Goal: Transaction & Acquisition: Purchase product/service

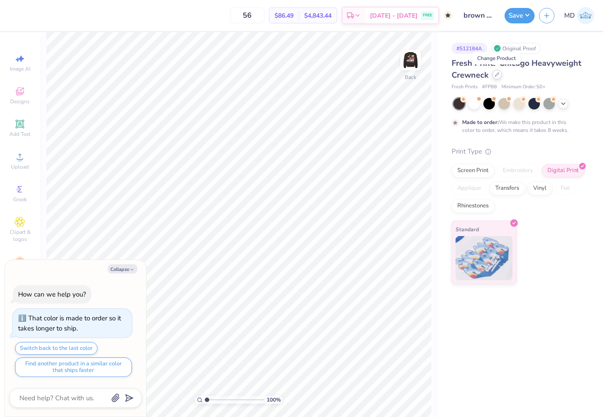
click at [496, 75] on icon at bounding box center [497, 74] width 4 height 4
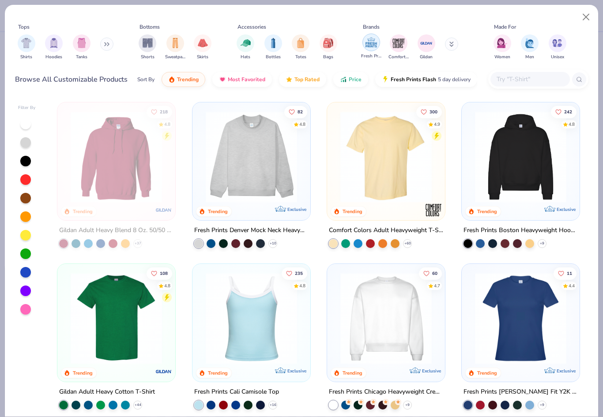
click at [397, 43] on img "filter for Comfort Colors" at bounding box center [398, 43] width 13 height 13
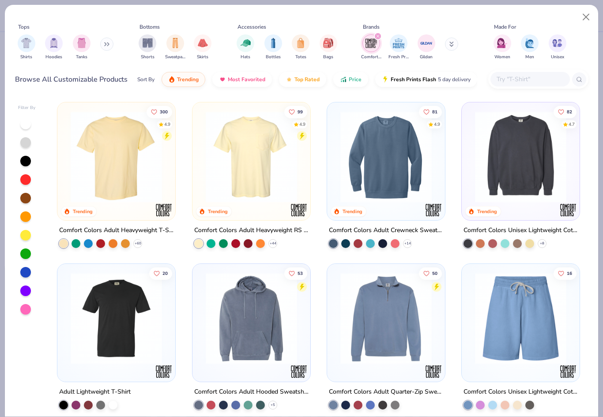
click at [535, 170] on img at bounding box center [521, 156] width 100 height 91
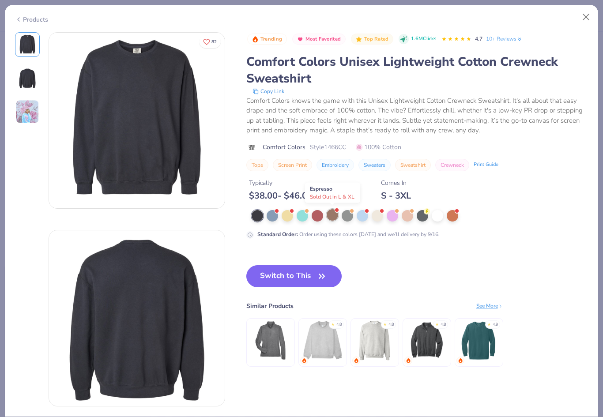
click at [334, 216] on div at bounding box center [332, 214] width 11 height 11
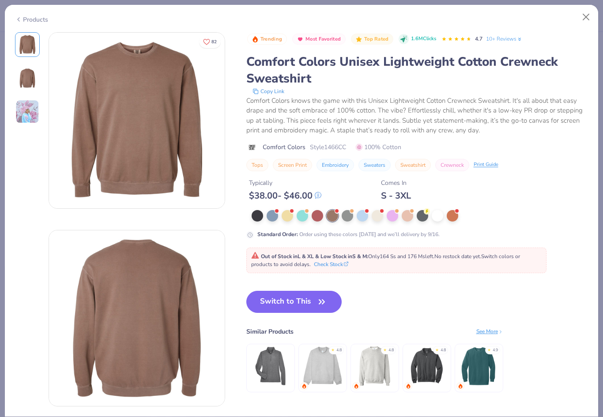
type textarea "x"
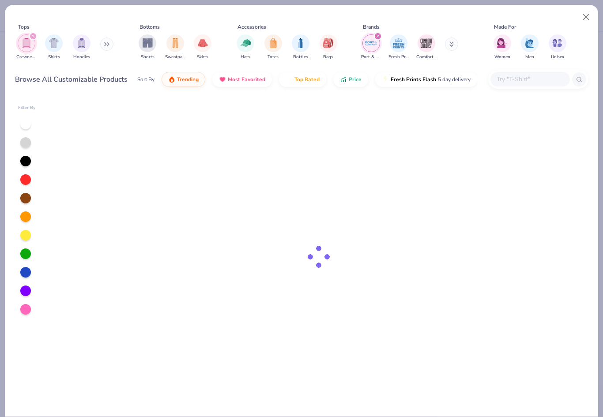
type input "brown version"
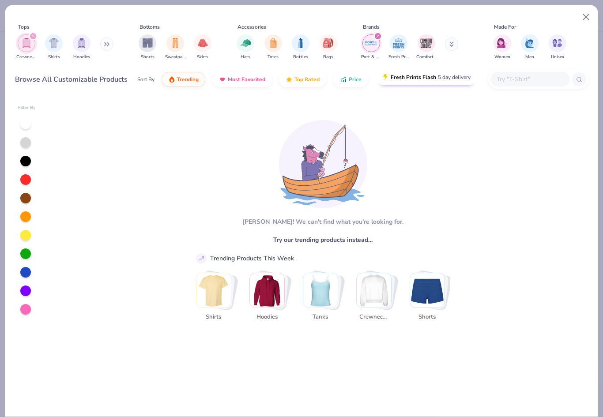
type input "56"
click at [380, 38] on div "filter for Port & Company" at bounding box center [378, 36] width 8 height 8
type textarea "x"
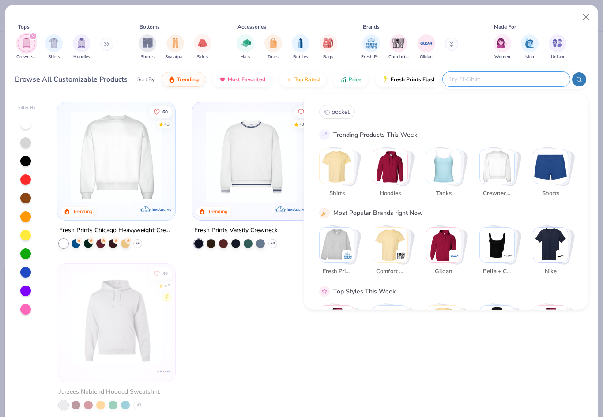
click at [514, 81] on input "text" at bounding box center [506, 79] width 116 height 10
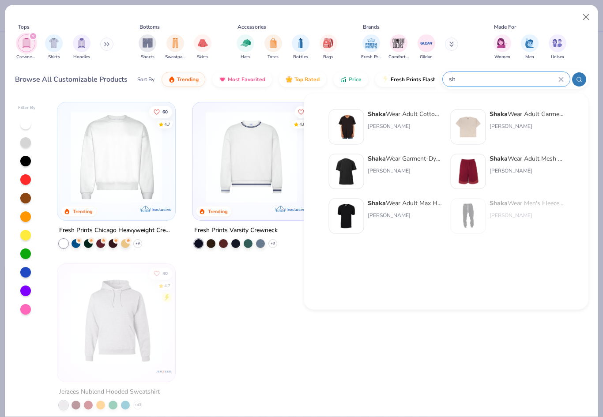
type input "s"
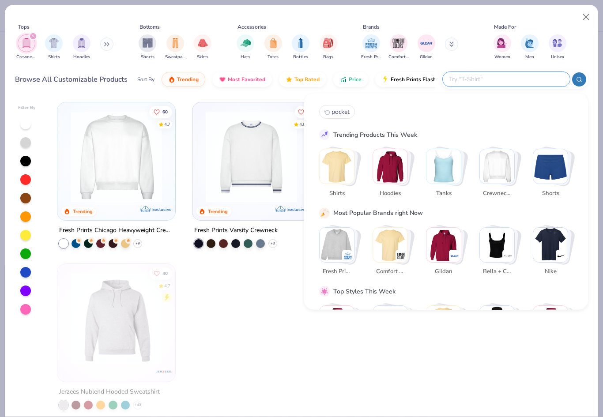
click at [499, 167] on img "Stack Card Button Crewnecks" at bounding box center [497, 166] width 34 height 34
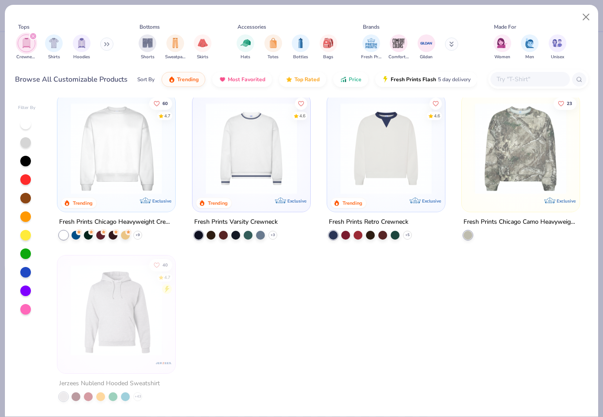
scroll to position [8, 0]
click at [26, 201] on div at bounding box center [25, 198] width 11 height 11
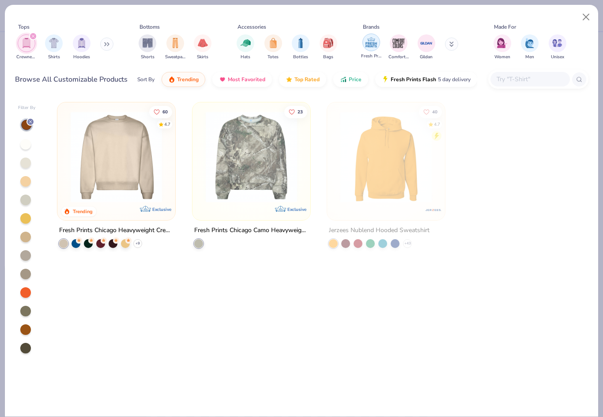
click at [396, 43] on img "filter for Comfort Colors" at bounding box center [398, 43] width 13 height 13
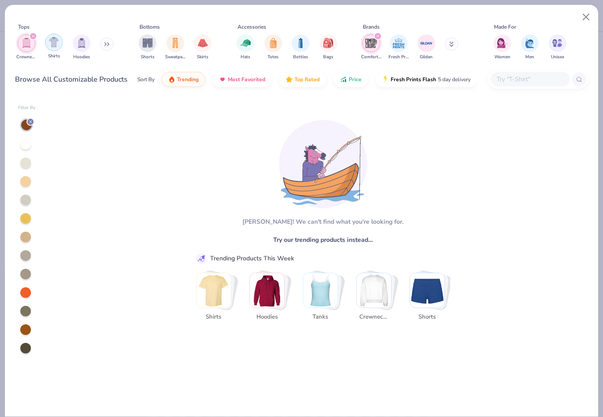
click at [33, 37] on icon "filter for Crewnecks" at bounding box center [33, 36] width 3 height 3
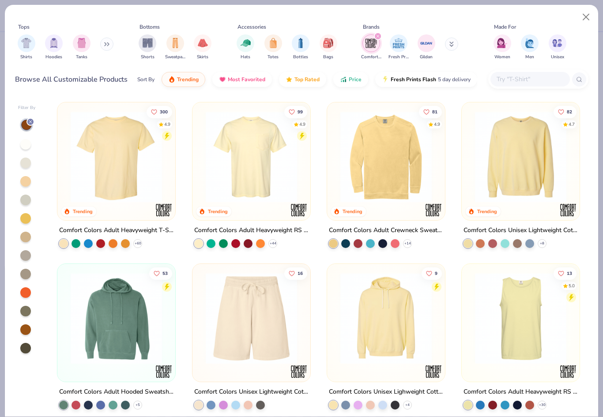
click at [394, 152] on img at bounding box center [386, 156] width 100 height 91
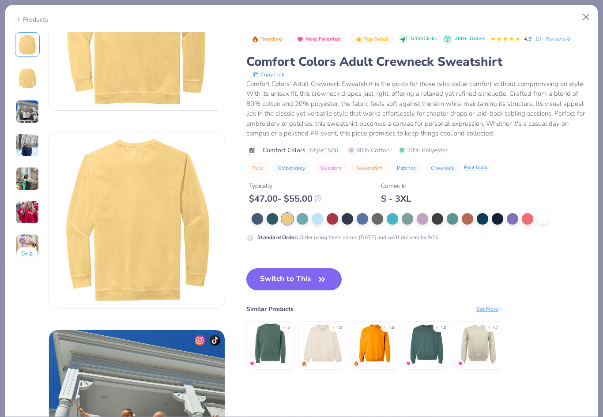
scroll to position [102, 0]
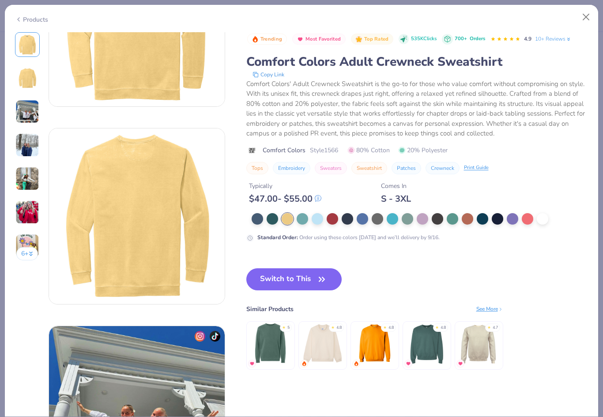
click at [329, 348] on img at bounding box center [323, 344] width 42 height 42
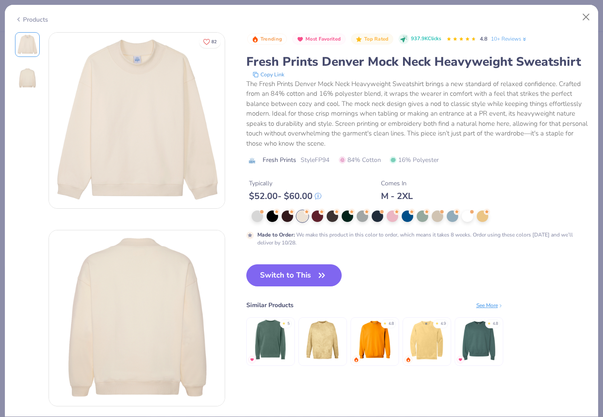
click at [373, 340] on img at bounding box center [375, 340] width 42 height 42
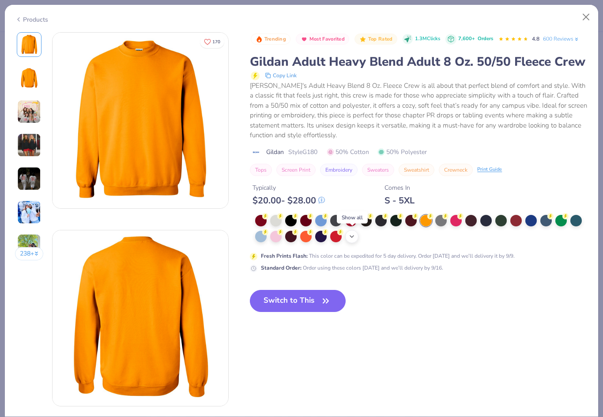
click at [350, 237] on icon at bounding box center [351, 236] width 7 height 7
click at [586, 15] on button "Close" at bounding box center [586, 17] width 17 height 17
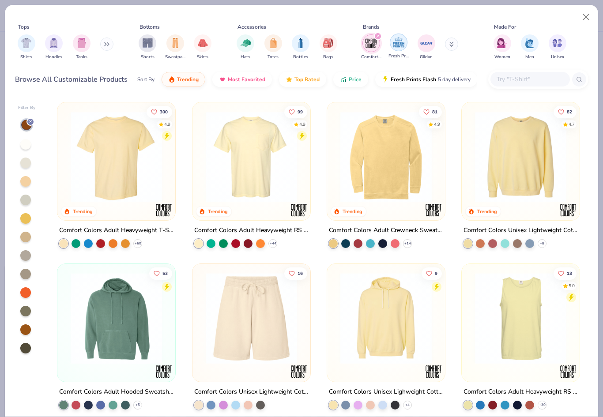
click at [378, 38] on icon "filter for Comfort Colors" at bounding box center [378, 36] width 4 height 4
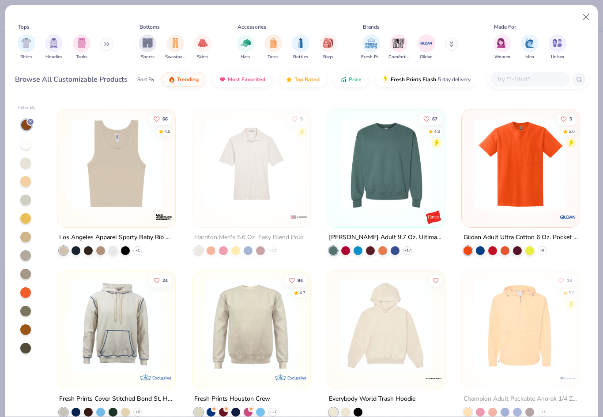
scroll to position [3232, 0]
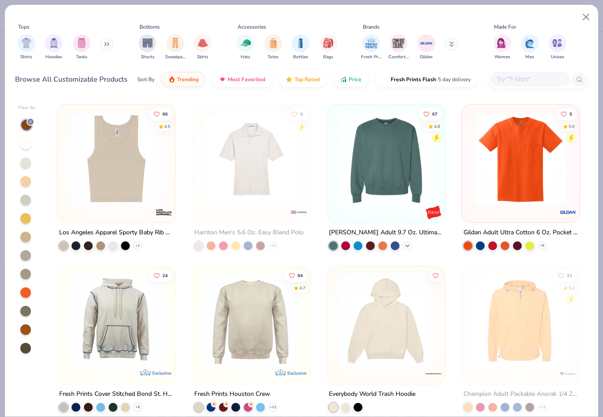
click at [409, 244] on icon at bounding box center [407, 245] width 7 height 7
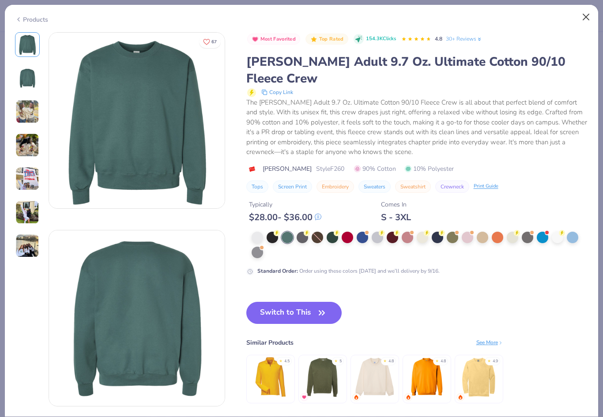
click at [585, 15] on button "Close" at bounding box center [586, 17] width 17 height 17
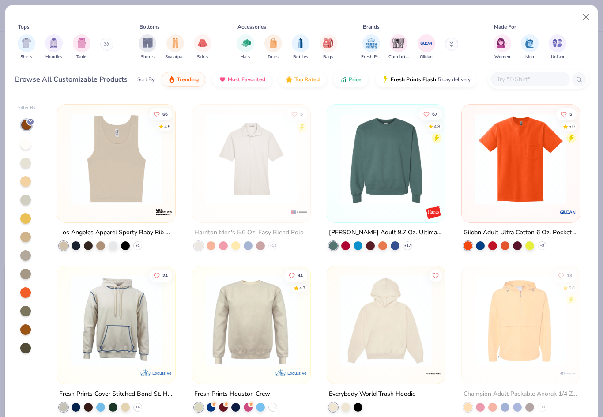
type textarea "x"
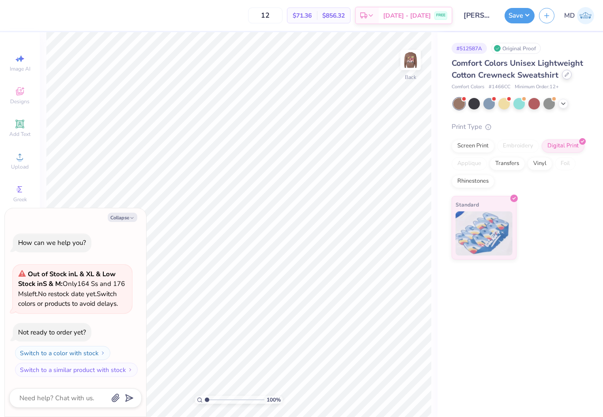
click at [570, 74] on div at bounding box center [567, 75] width 10 height 10
type textarea "x"
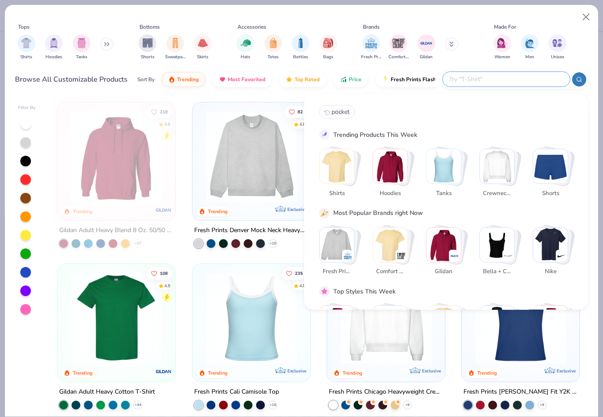
click at [525, 83] on input "text" at bounding box center [506, 79] width 116 height 10
type input "5"
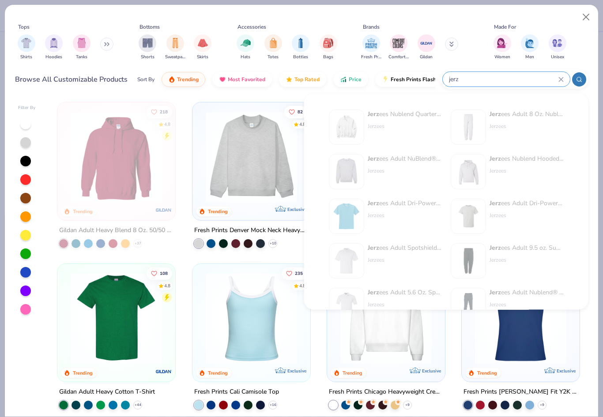
type input "jerz"
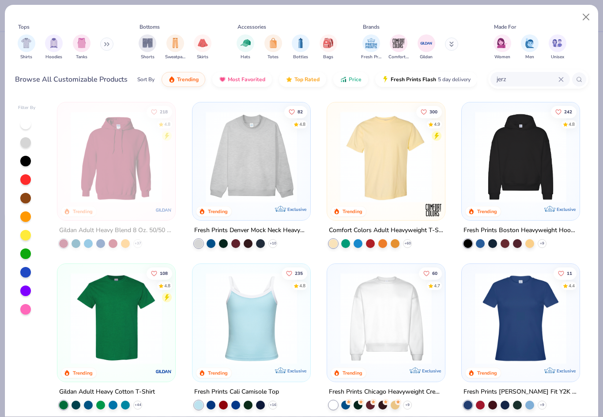
drag, startPoint x: 525, startPoint y: 83, endPoint x: 0, endPoint y: 0, distance: 532.4
click at [0, 0] on html "12 $71.36 Per Item $856.32 Total Est. Delivery [DATE] - [DATE] FREE Design Titl…" at bounding box center [301, 208] width 603 height 417
click at [589, 19] on button "Close" at bounding box center [586, 17] width 17 height 17
type textarea "x"
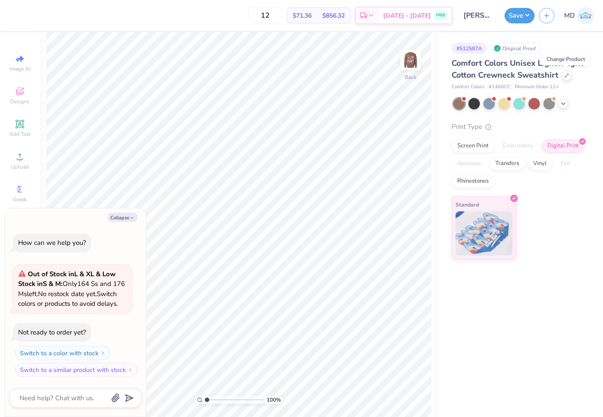
click at [583, 17] on img at bounding box center [585, 15] width 17 height 17
